Goal: Check status: Check status

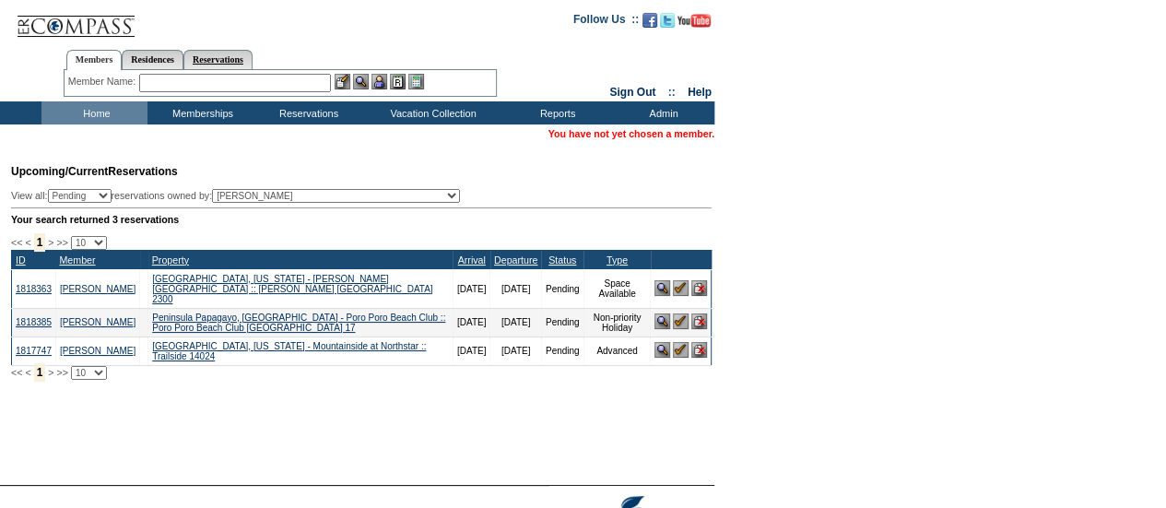
click at [244, 51] on link "Reservations" at bounding box center [217, 59] width 69 height 19
click at [192, 81] on input "text" at bounding box center [175, 83] width 81 height 18
paste input "1813393"
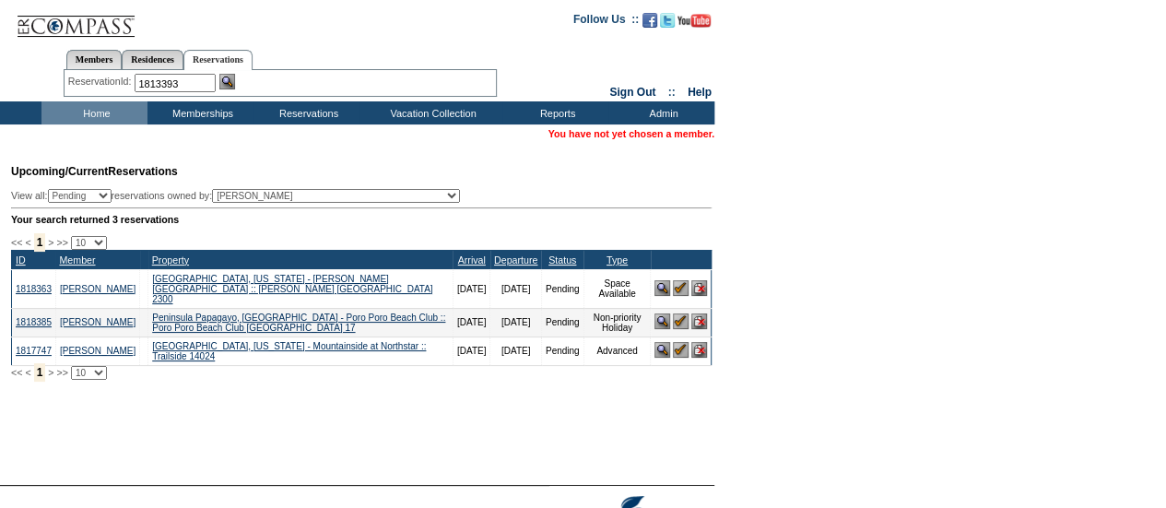
type input "1813393"
click at [227, 84] on img at bounding box center [227, 82] width 16 height 16
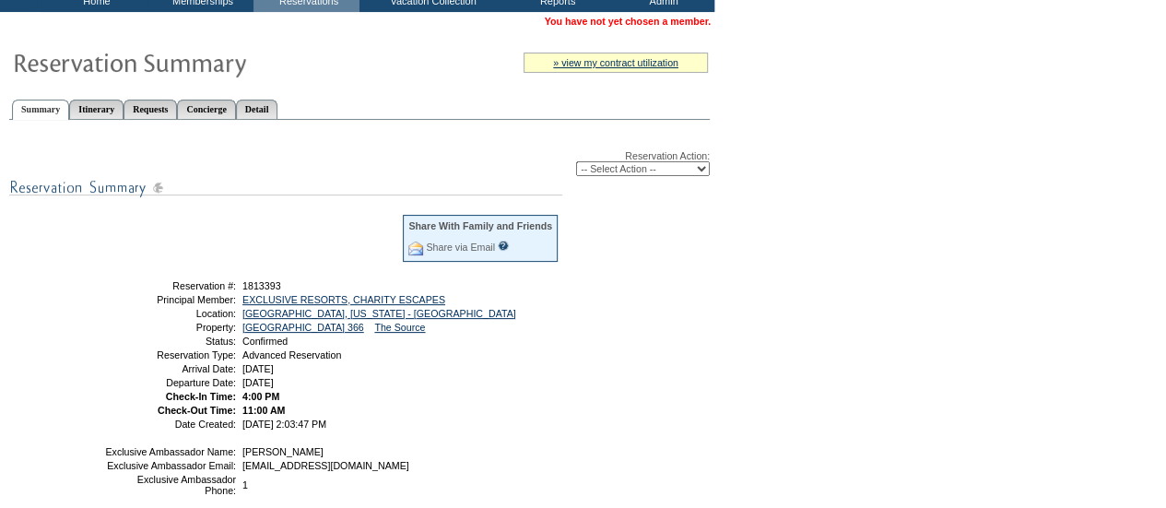
scroll to position [113, 0]
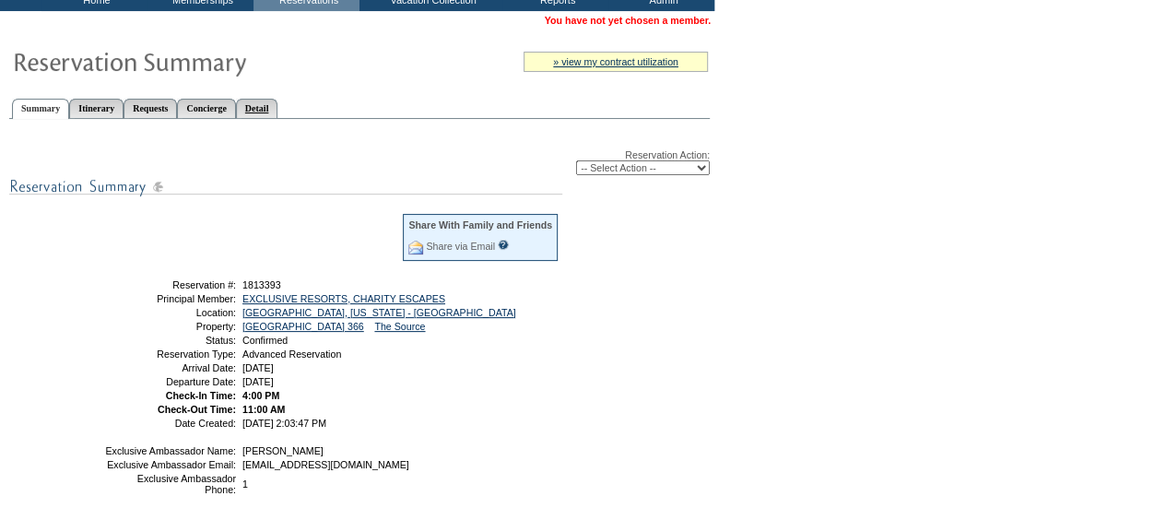
click at [278, 104] on link "Detail" at bounding box center [257, 108] width 42 height 19
